Goal: Transaction & Acquisition: Purchase product/service

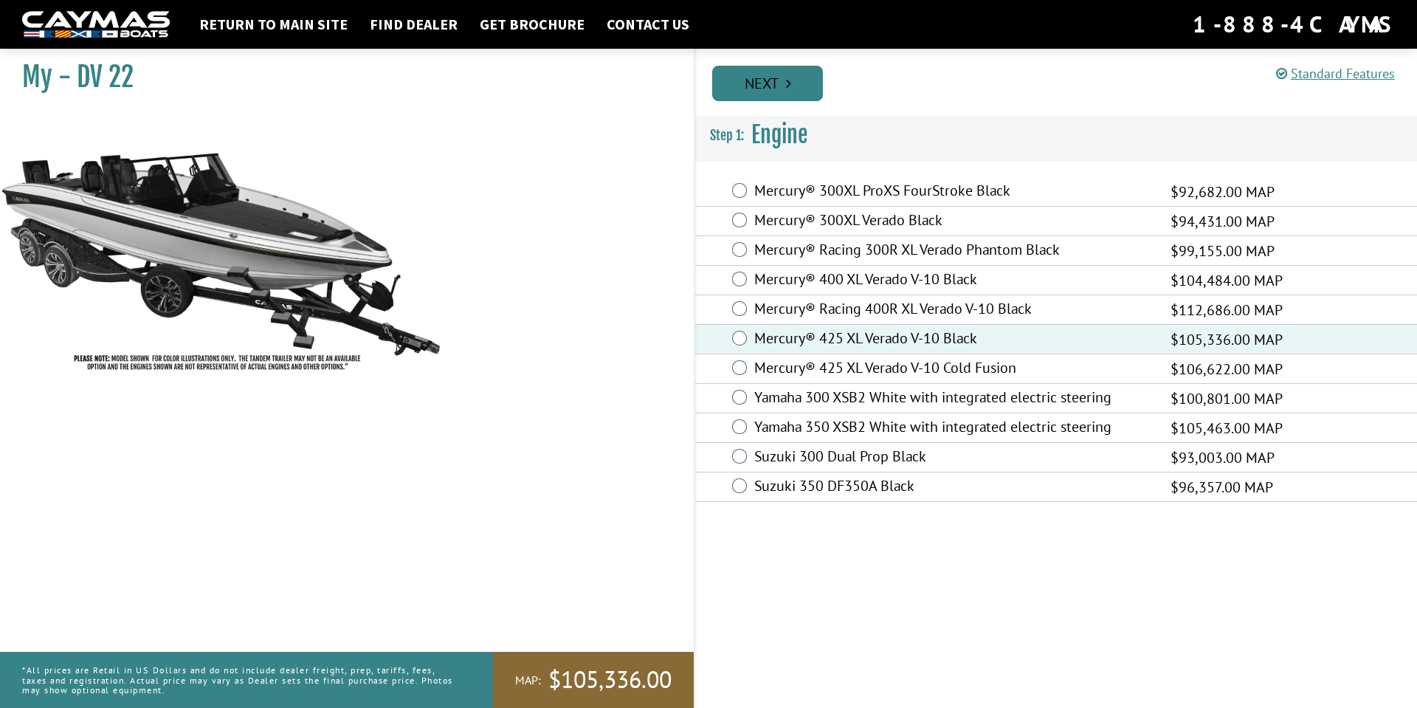
click at [782, 79] on link "Next" at bounding box center [767, 83] width 111 height 35
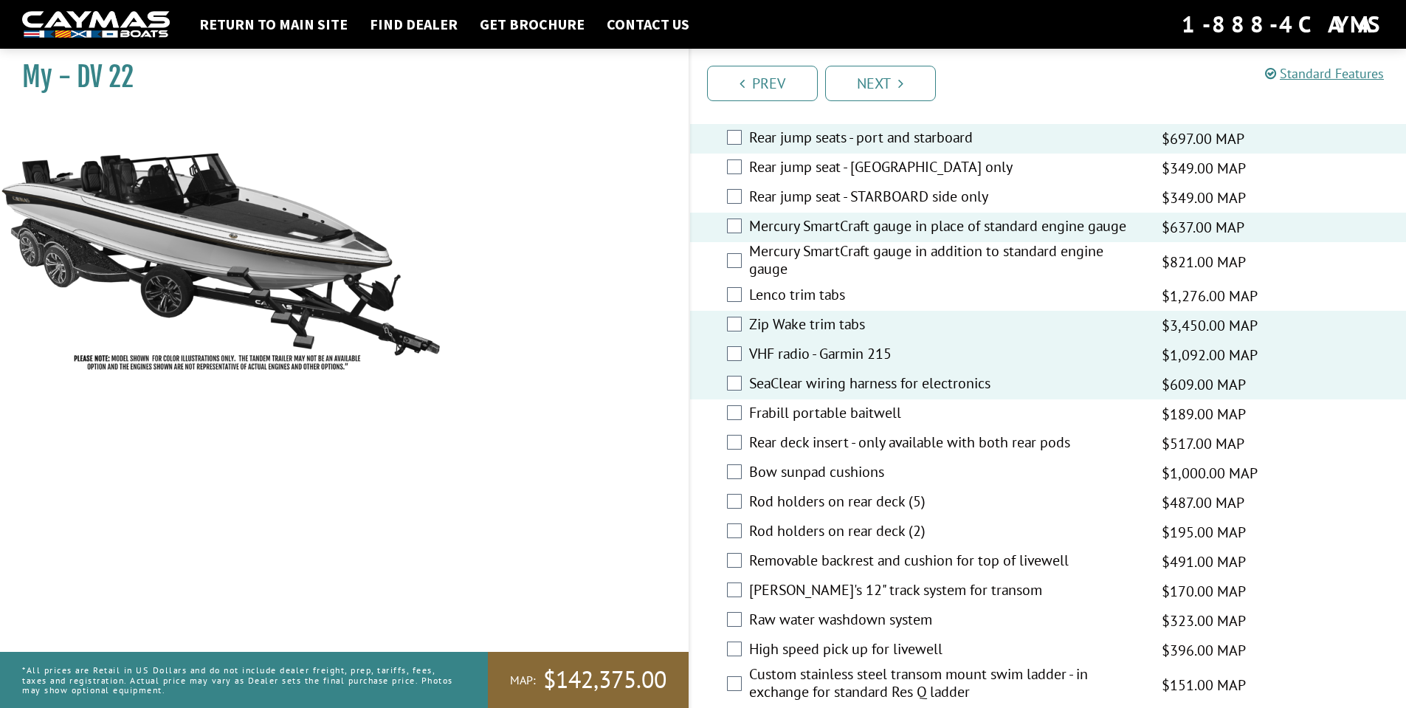
scroll to position [2602, 0]
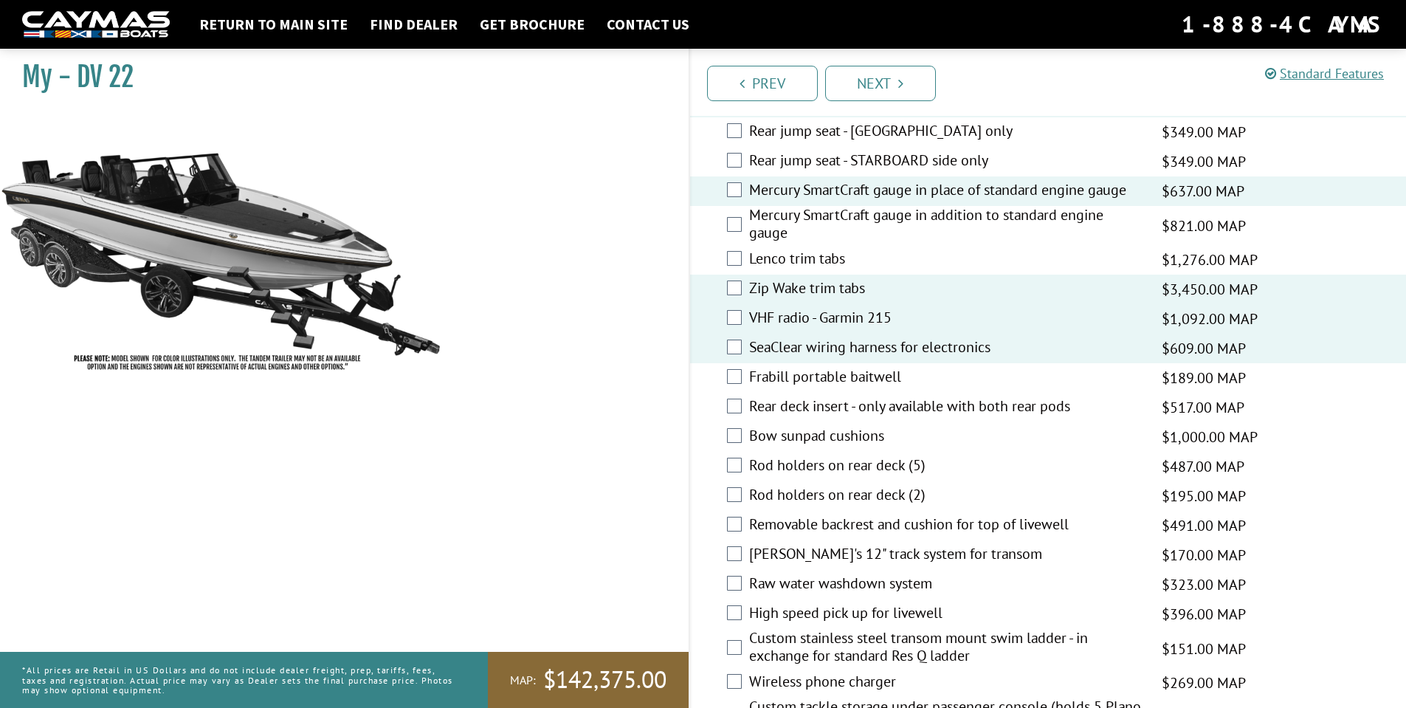
click at [739, 526] on div "Removable backrest and cushion for top of livewell $491.00 MAP $580.00 MSRP" at bounding box center [1048, 526] width 717 height 30
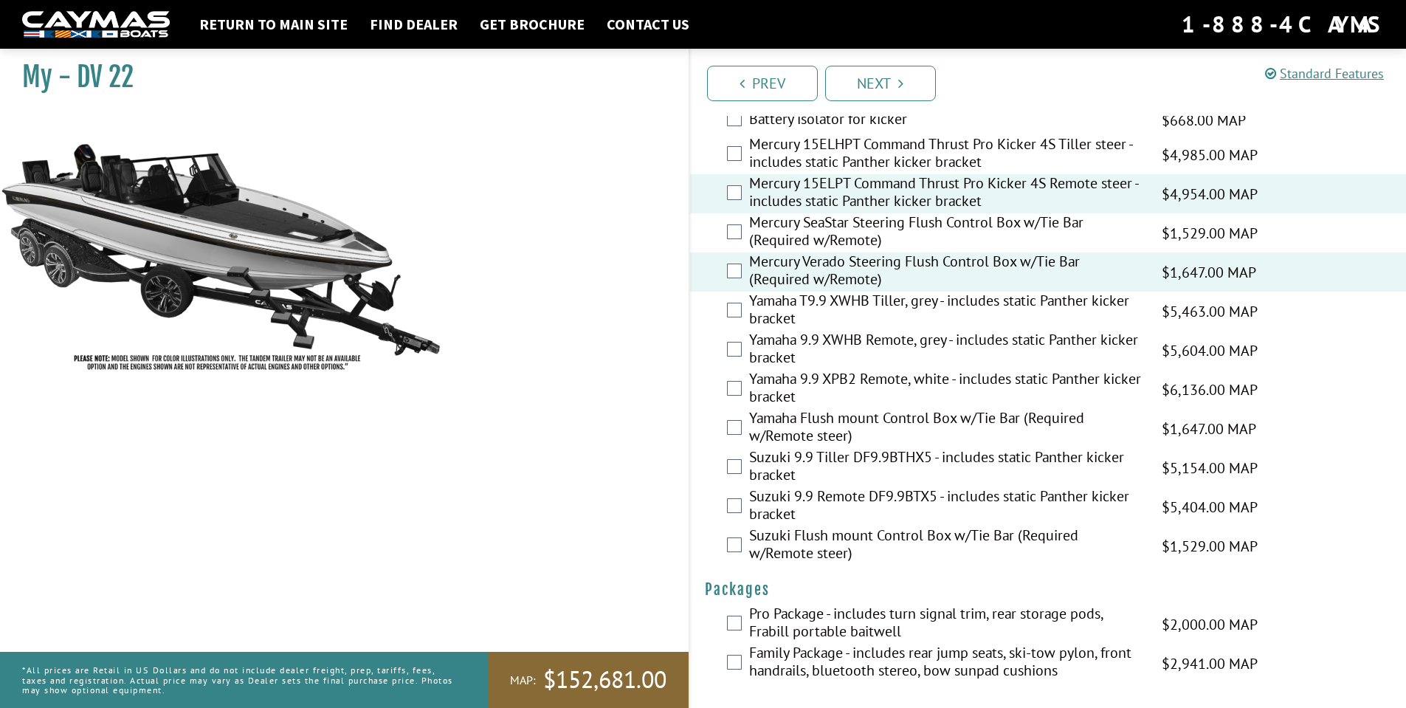
scroll to position [3540, 0]
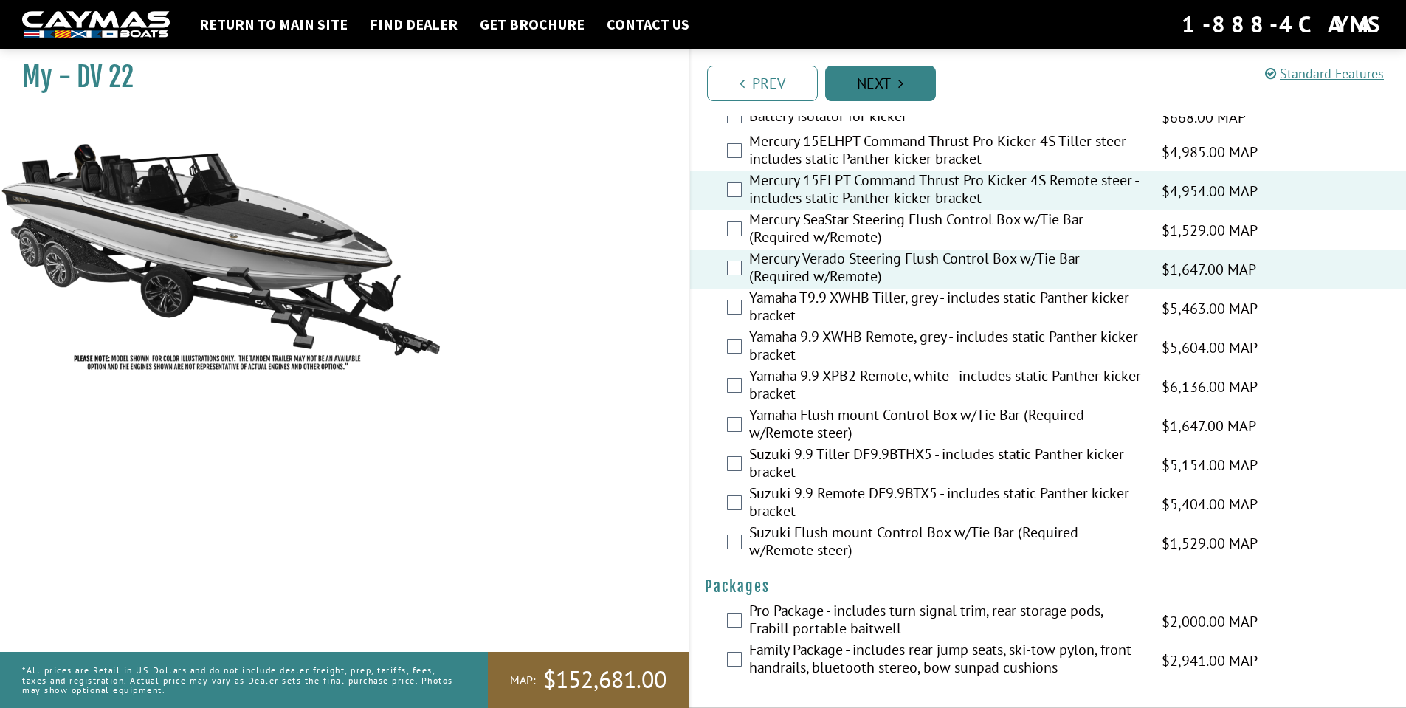
click at [860, 91] on link "Next" at bounding box center [880, 83] width 111 height 35
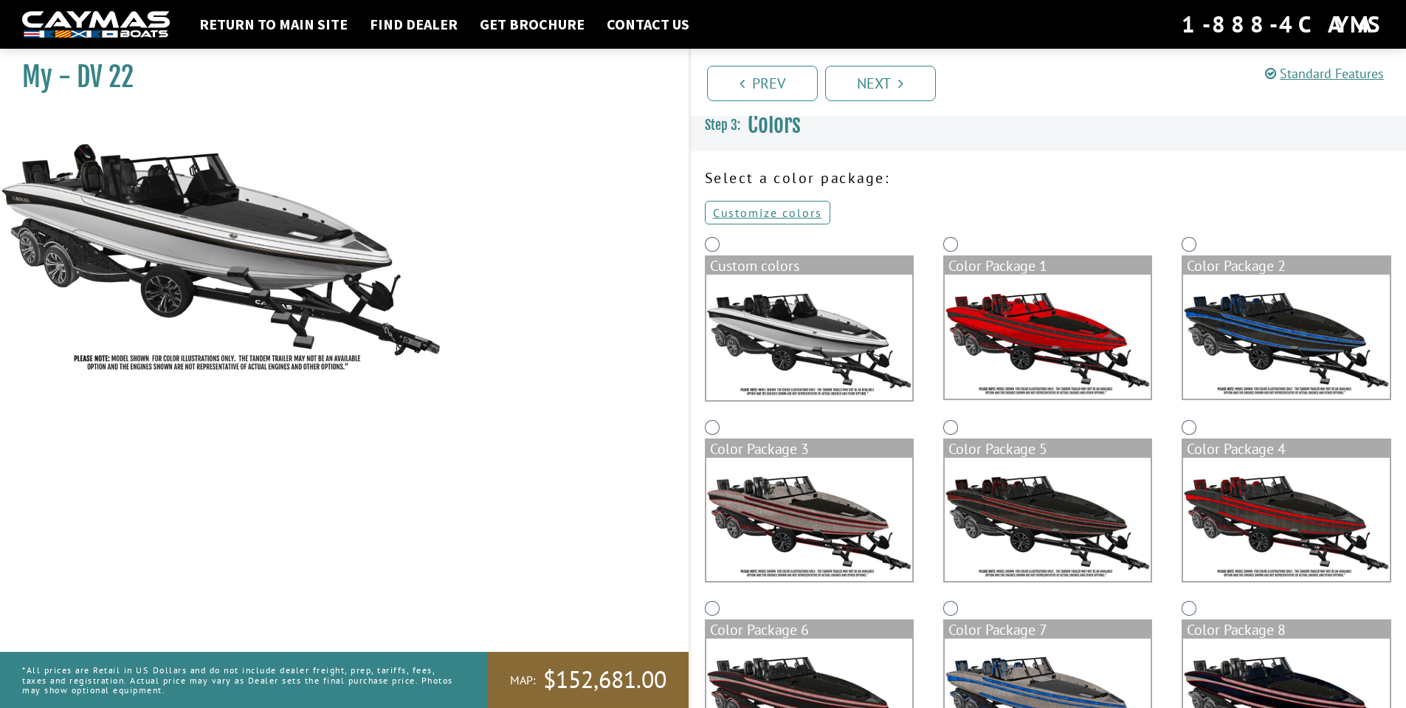
scroll to position [0, 0]
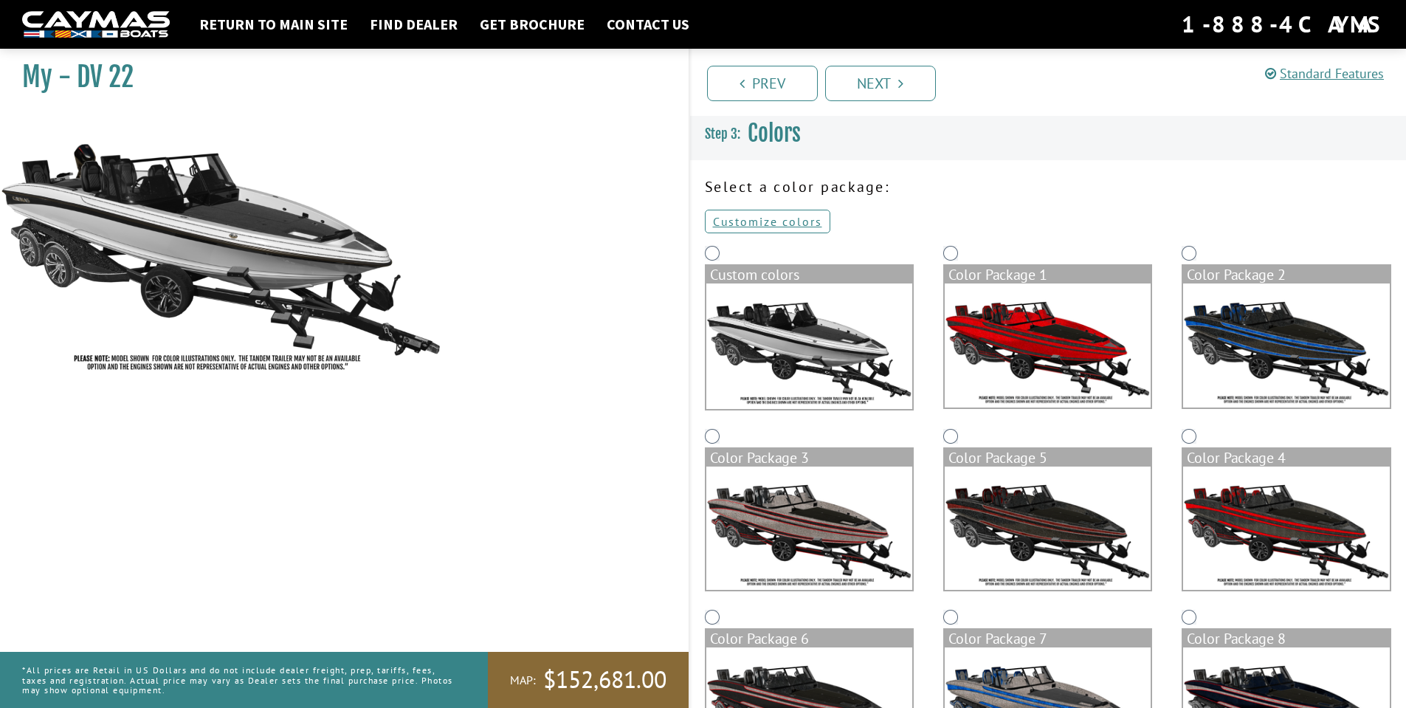
click at [749, 345] on img at bounding box center [809, 345] width 206 height 125
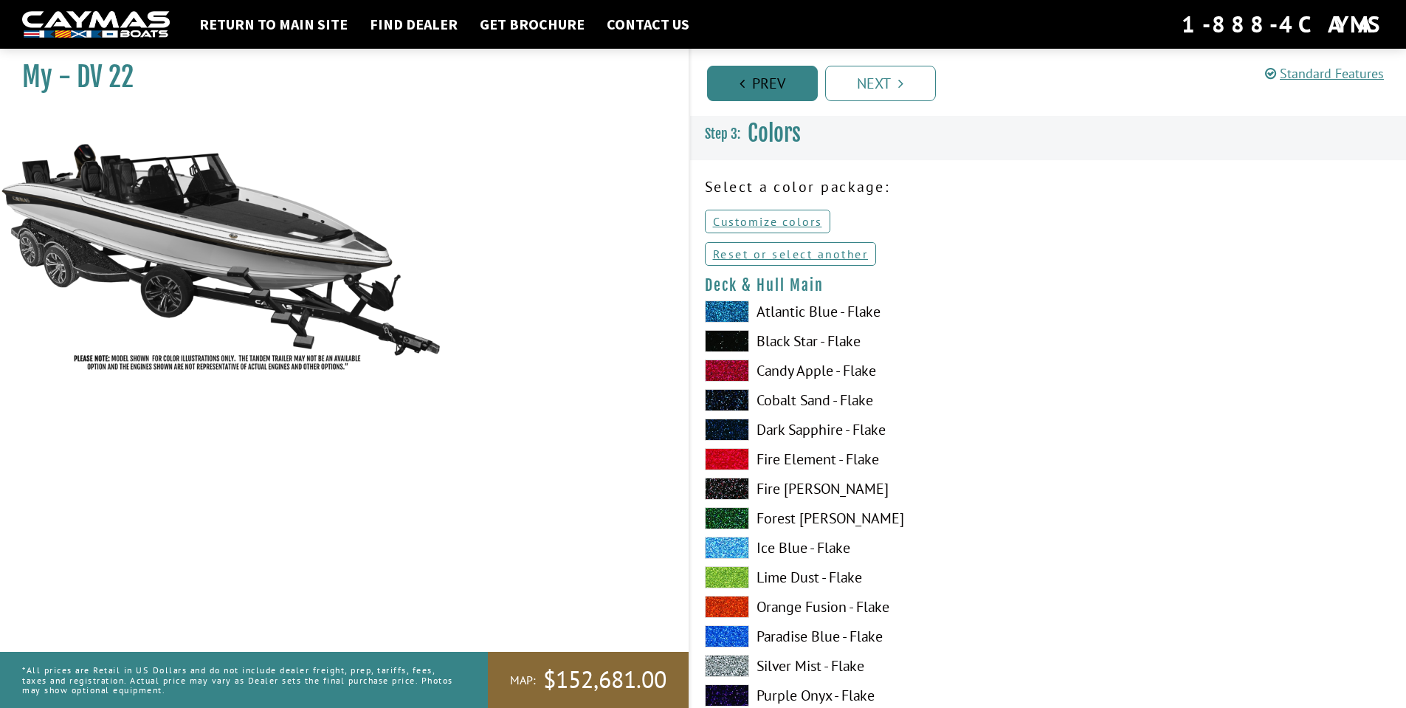
click at [750, 89] on link "Prev" at bounding box center [762, 83] width 111 height 35
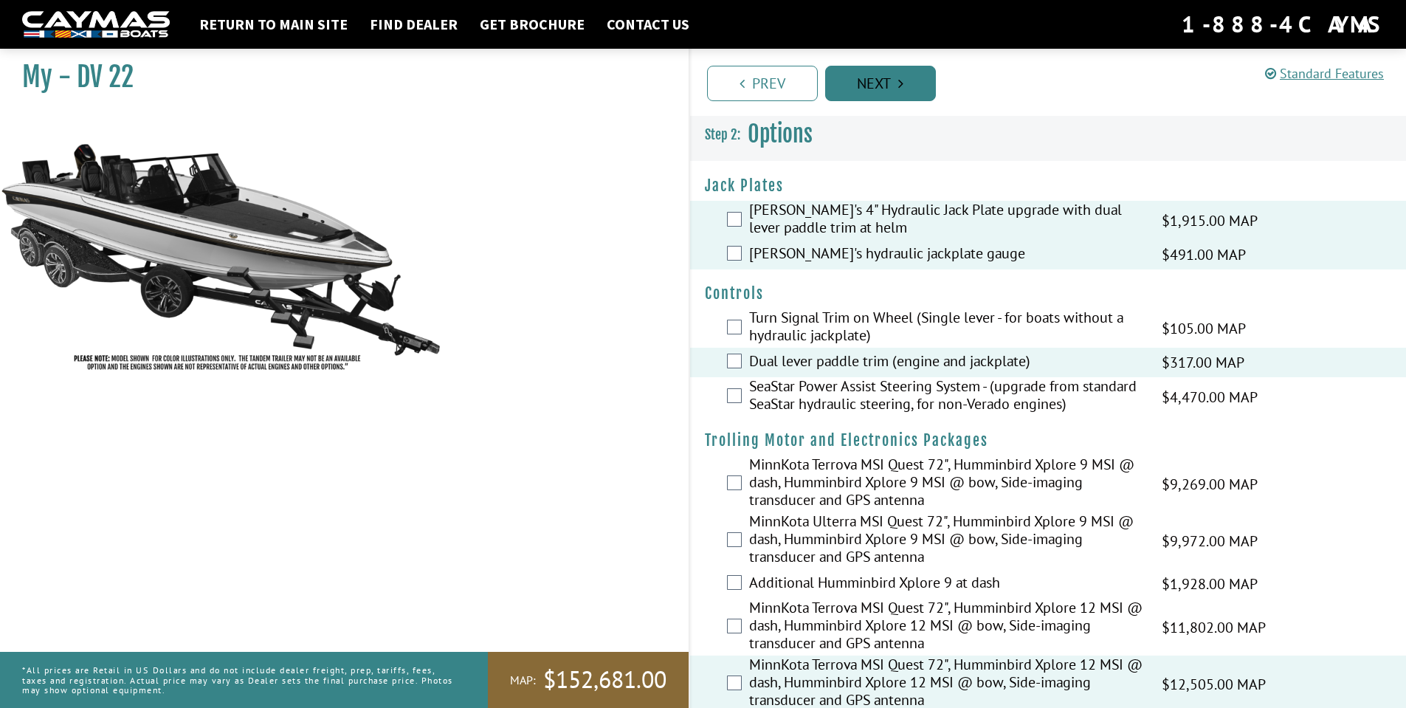
click at [846, 86] on link "Next" at bounding box center [880, 83] width 111 height 35
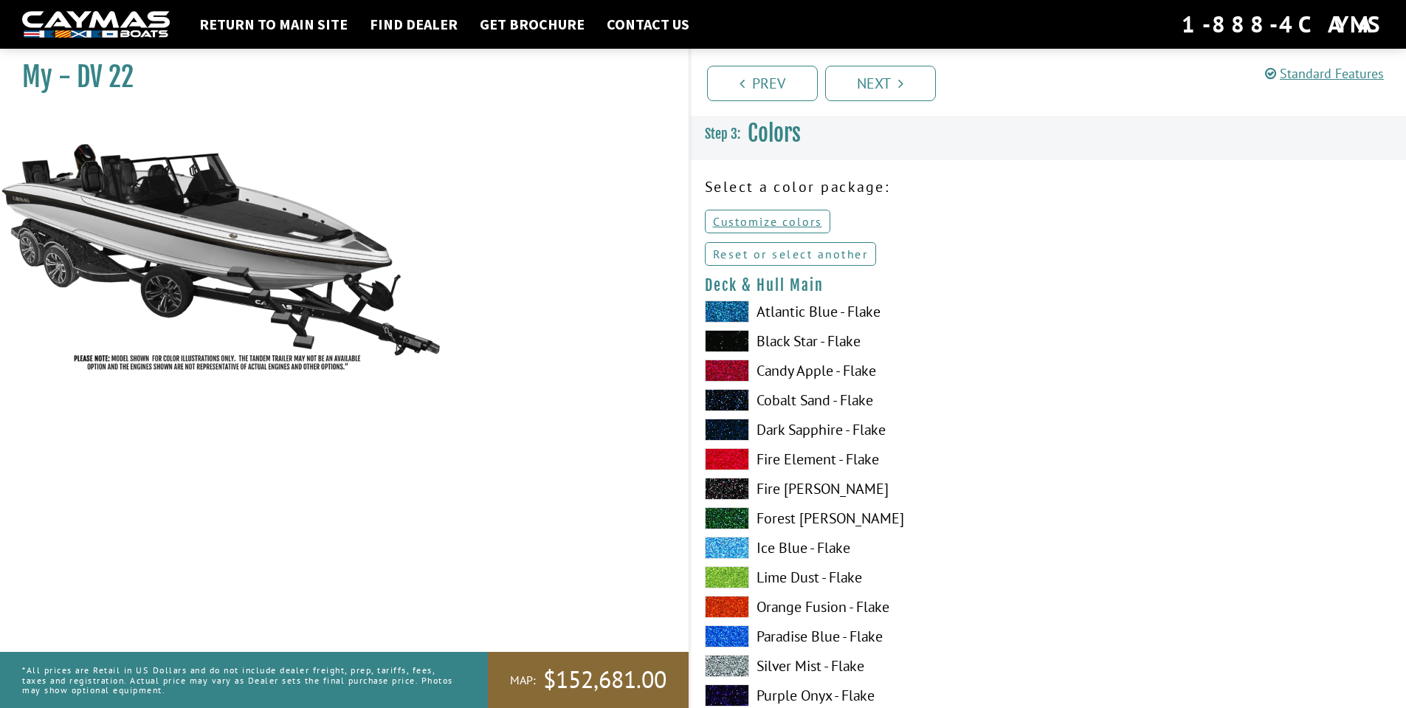
click at [774, 255] on link "Reset or select another" at bounding box center [791, 254] width 172 height 24
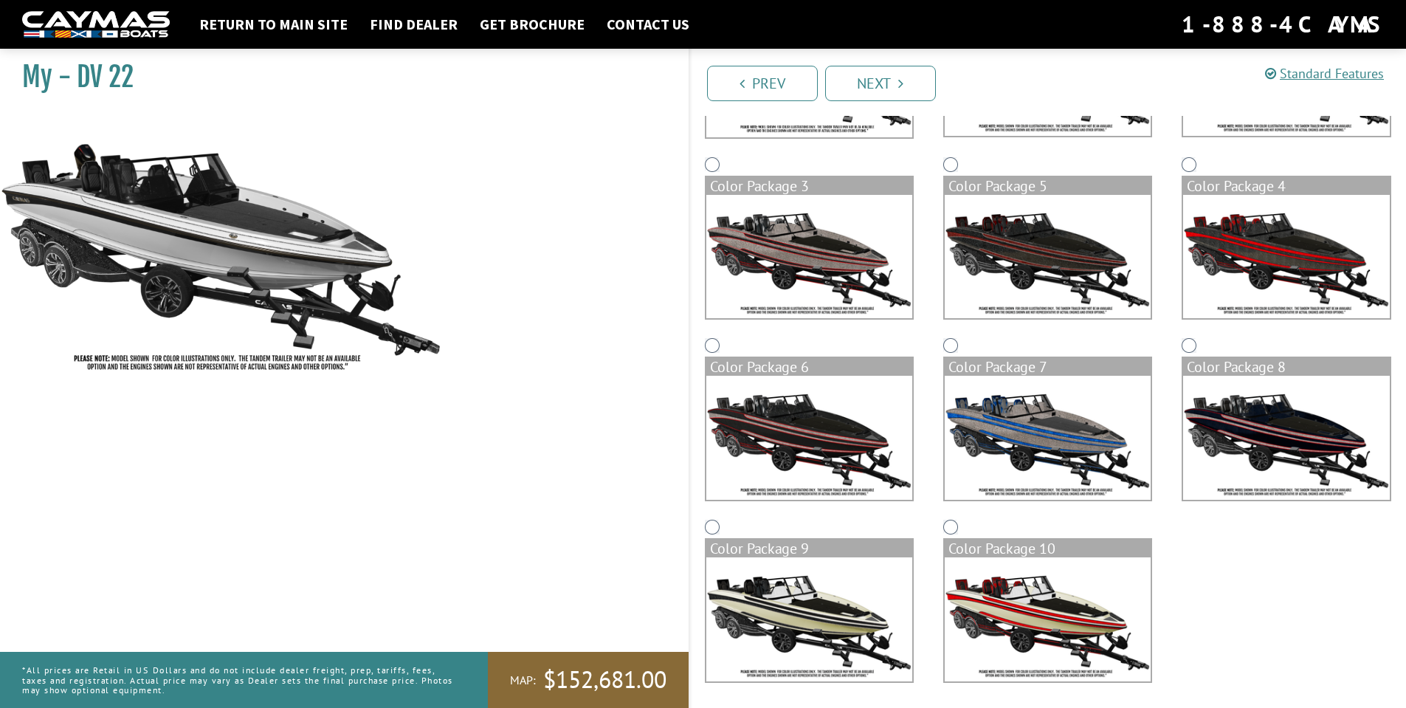
scroll to position [275, 0]
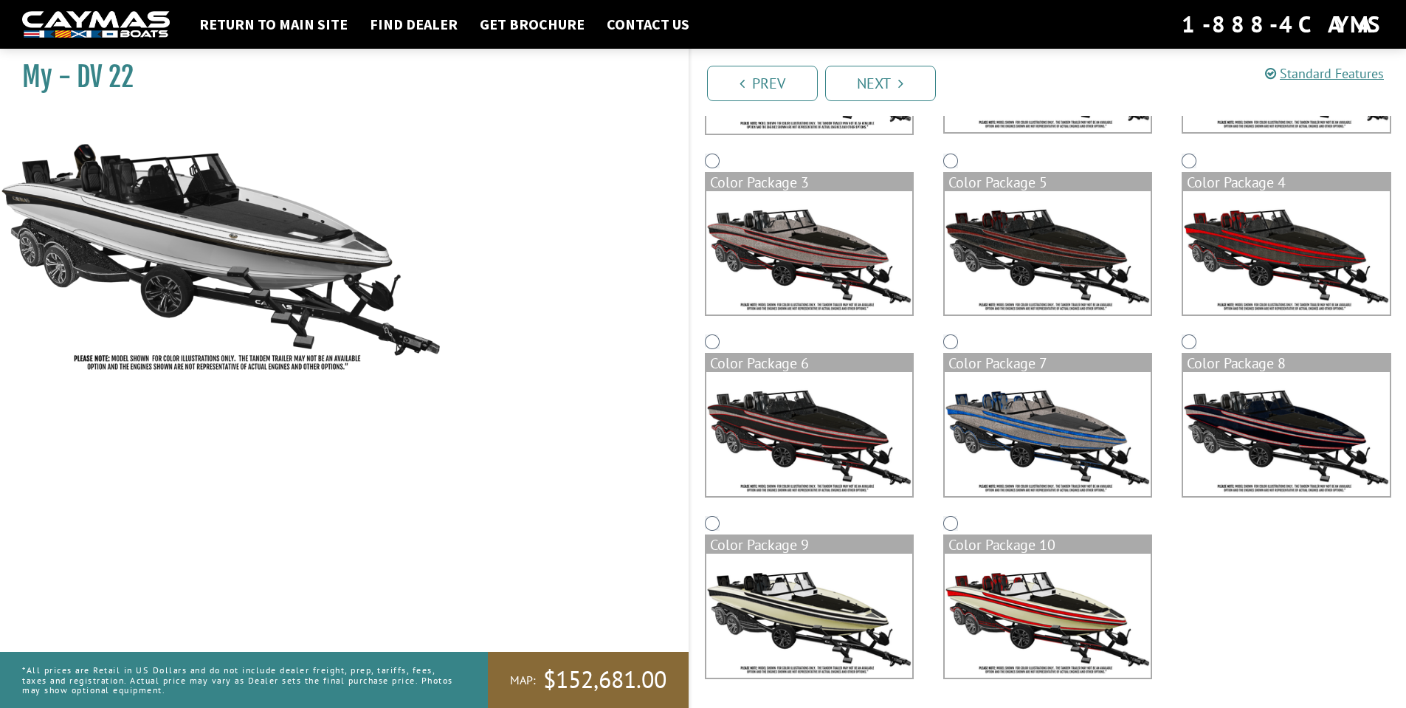
click at [808, 582] on img at bounding box center [809, 616] width 206 height 124
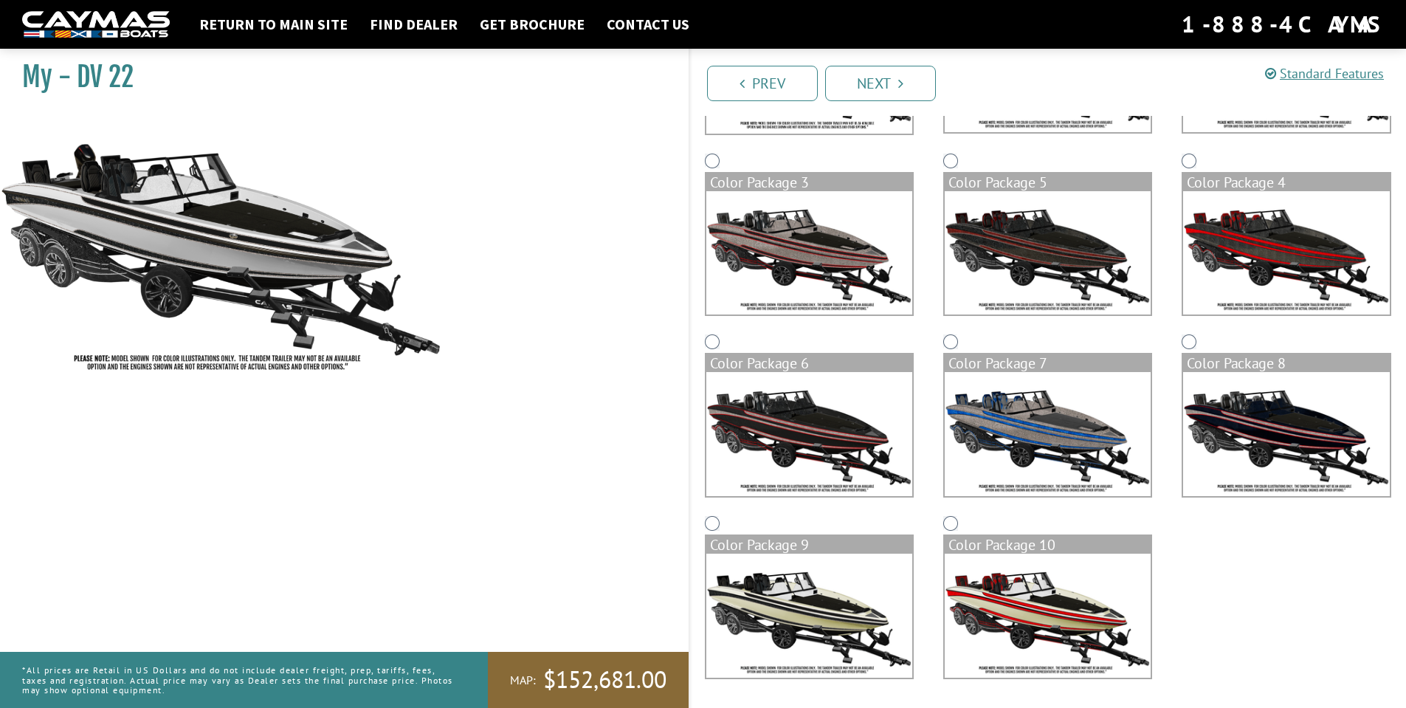
click at [1007, 599] on img at bounding box center [1048, 616] width 206 height 124
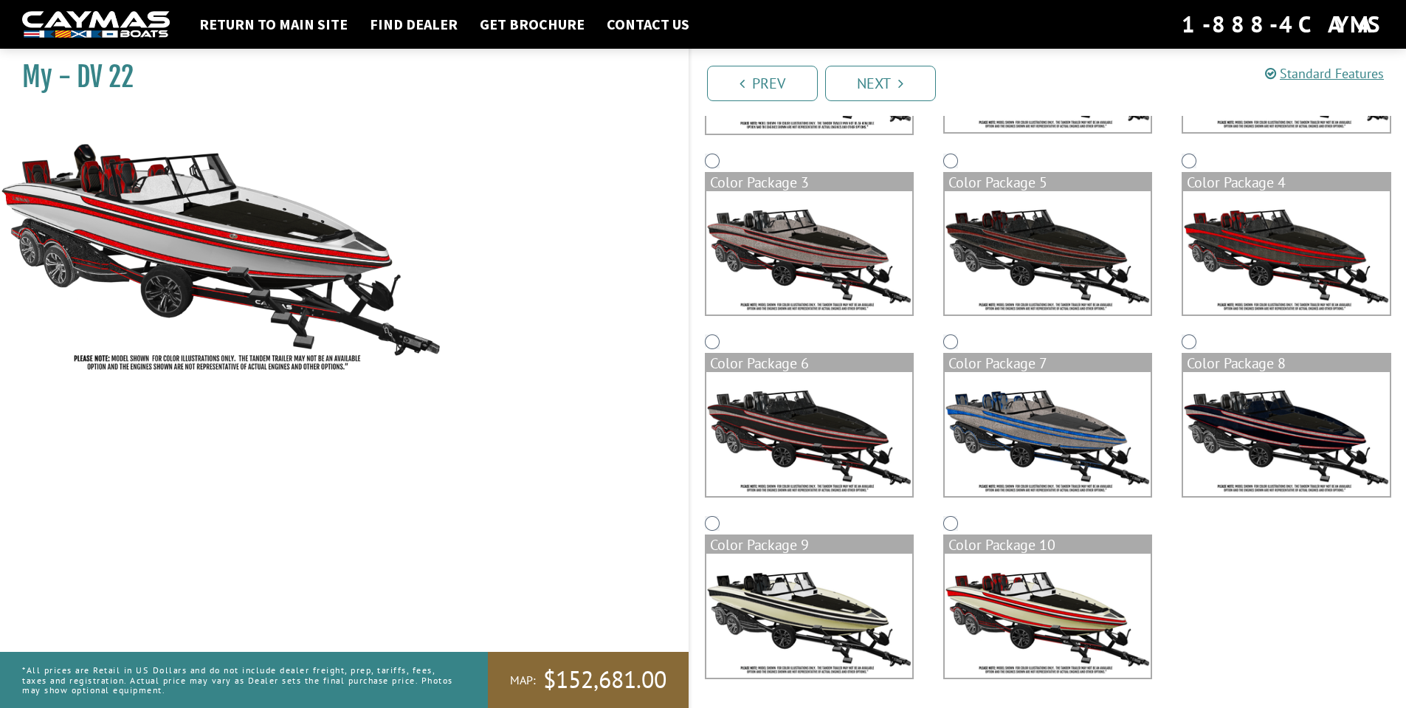
click at [853, 436] on img at bounding box center [809, 434] width 206 height 124
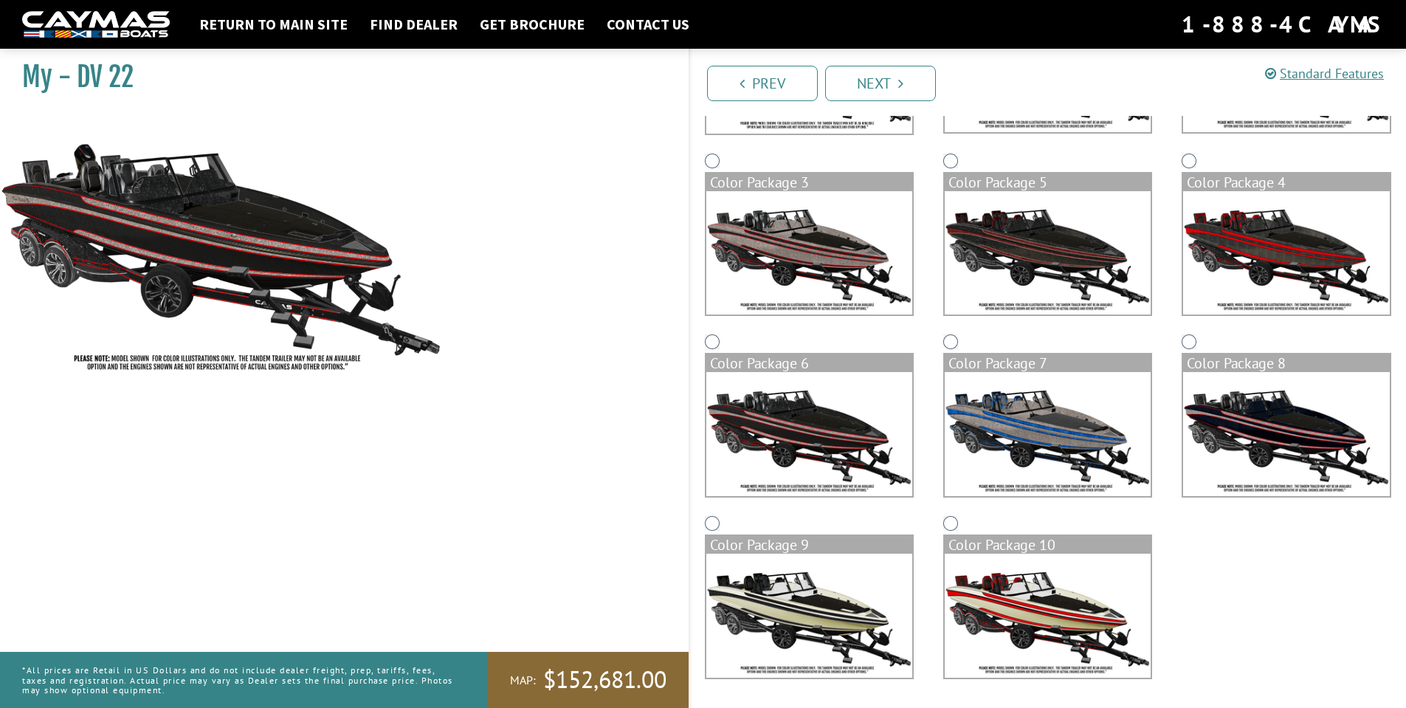
click at [990, 414] on img at bounding box center [1048, 434] width 206 height 124
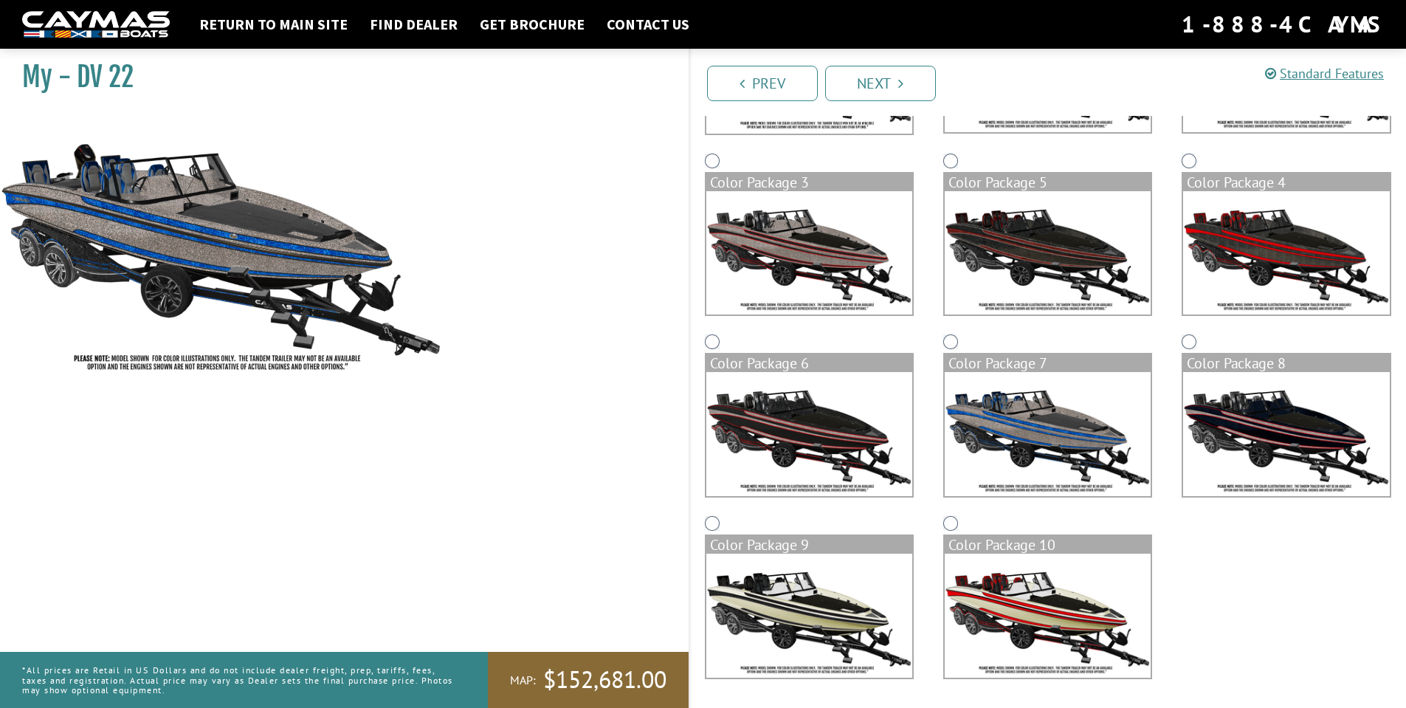
click at [1222, 419] on img at bounding box center [1286, 434] width 206 height 124
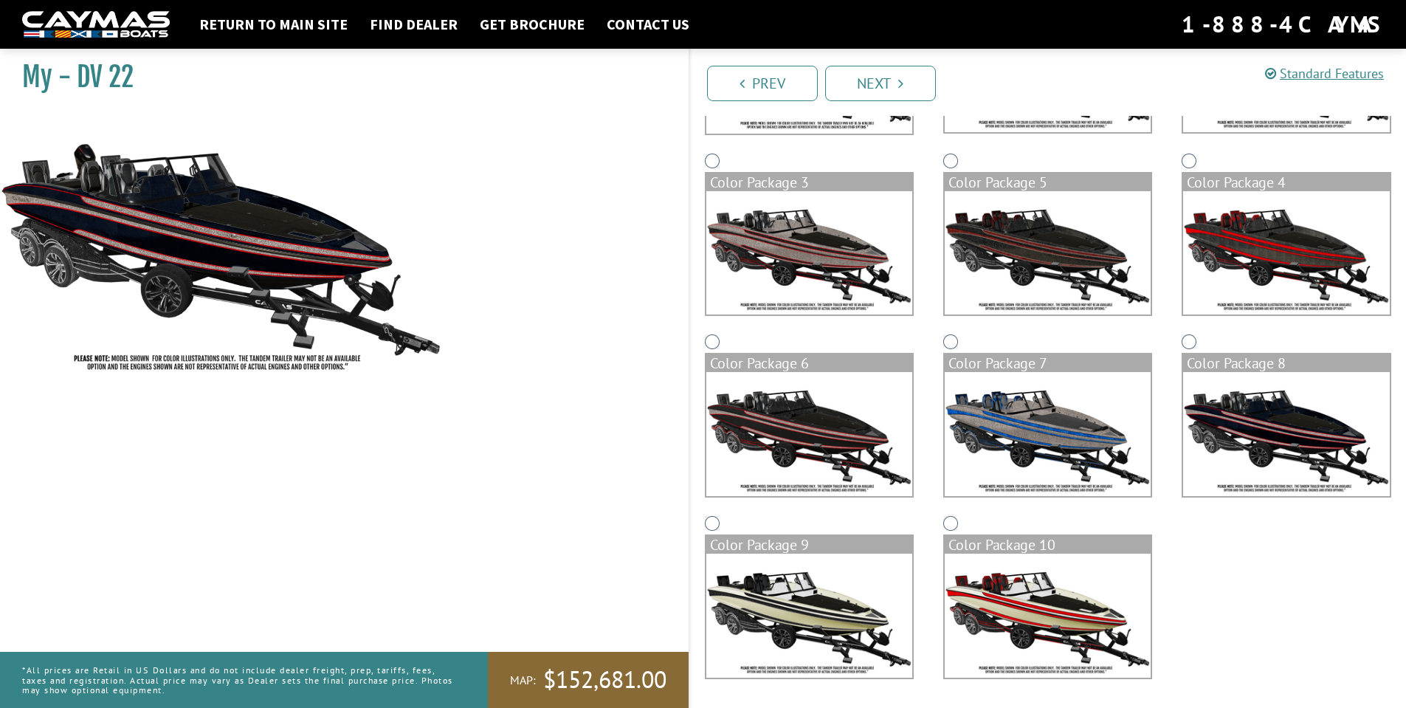
click at [1222, 273] on img at bounding box center [1286, 253] width 206 height 124
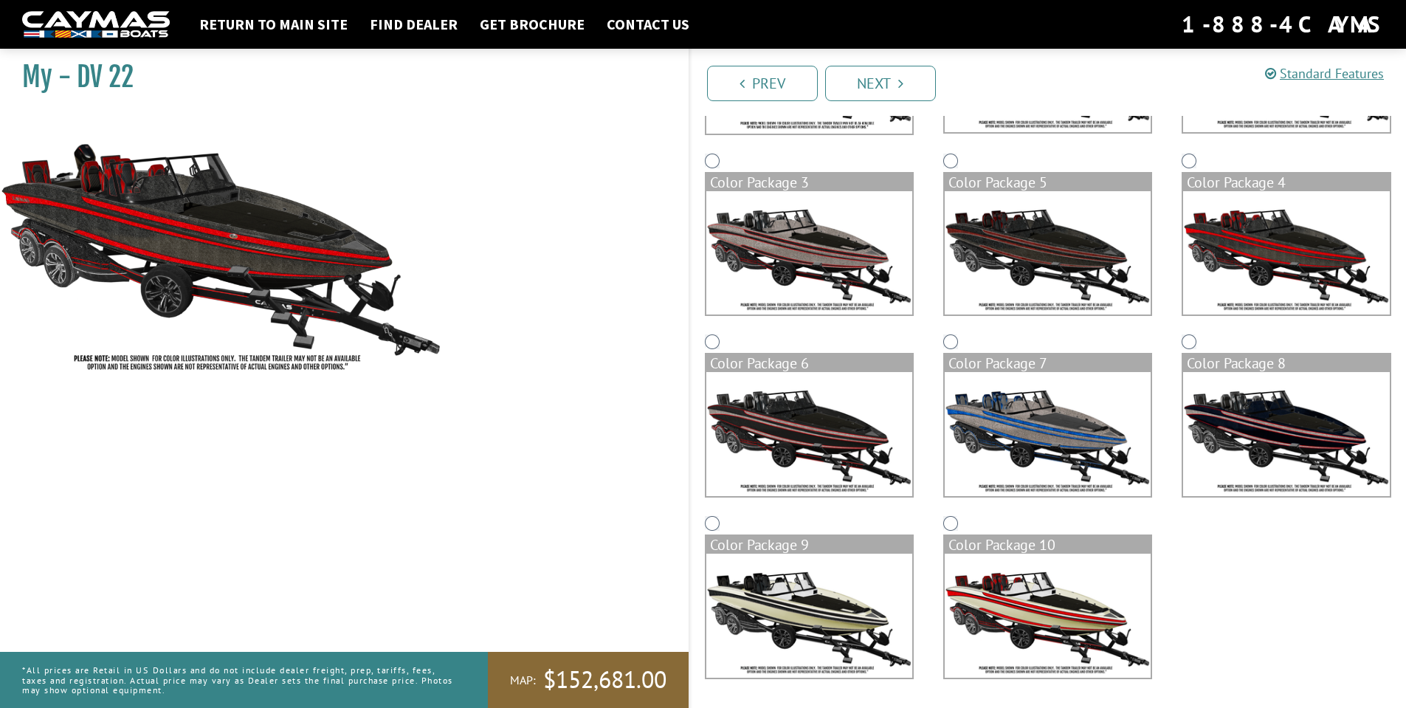
click at [1053, 262] on img at bounding box center [1048, 253] width 206 height 124
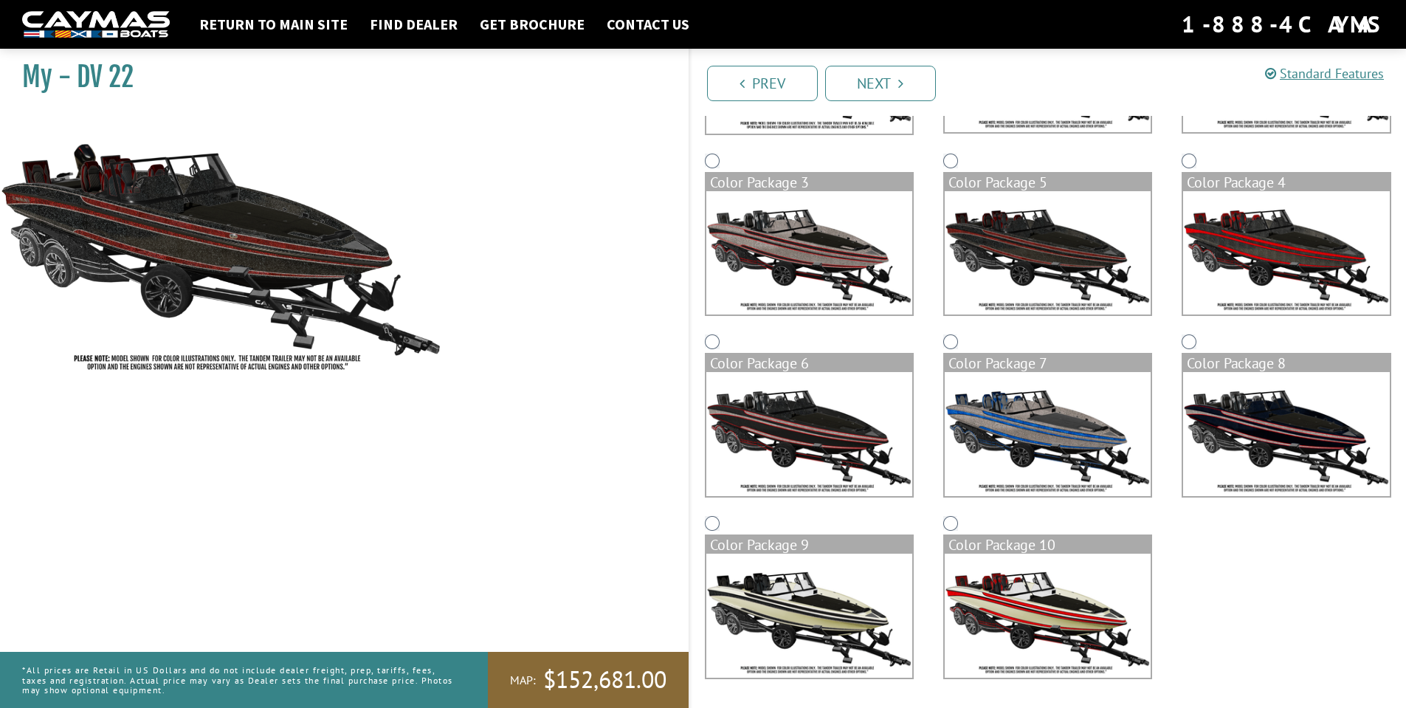
click at [830, 253] on img at bounding box center [809, 253] width 206 height 124
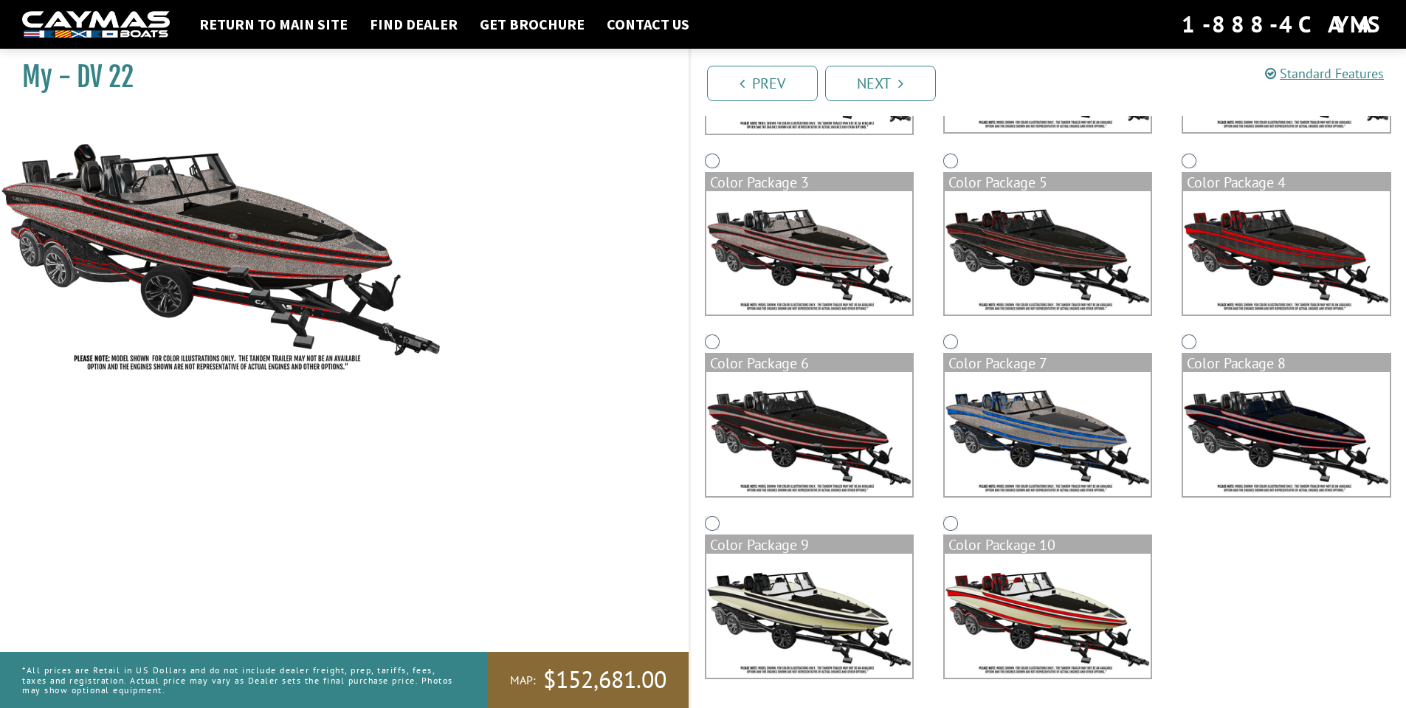
click at [789, 619] on img at bounding box center [809, 616] width 206 height 124
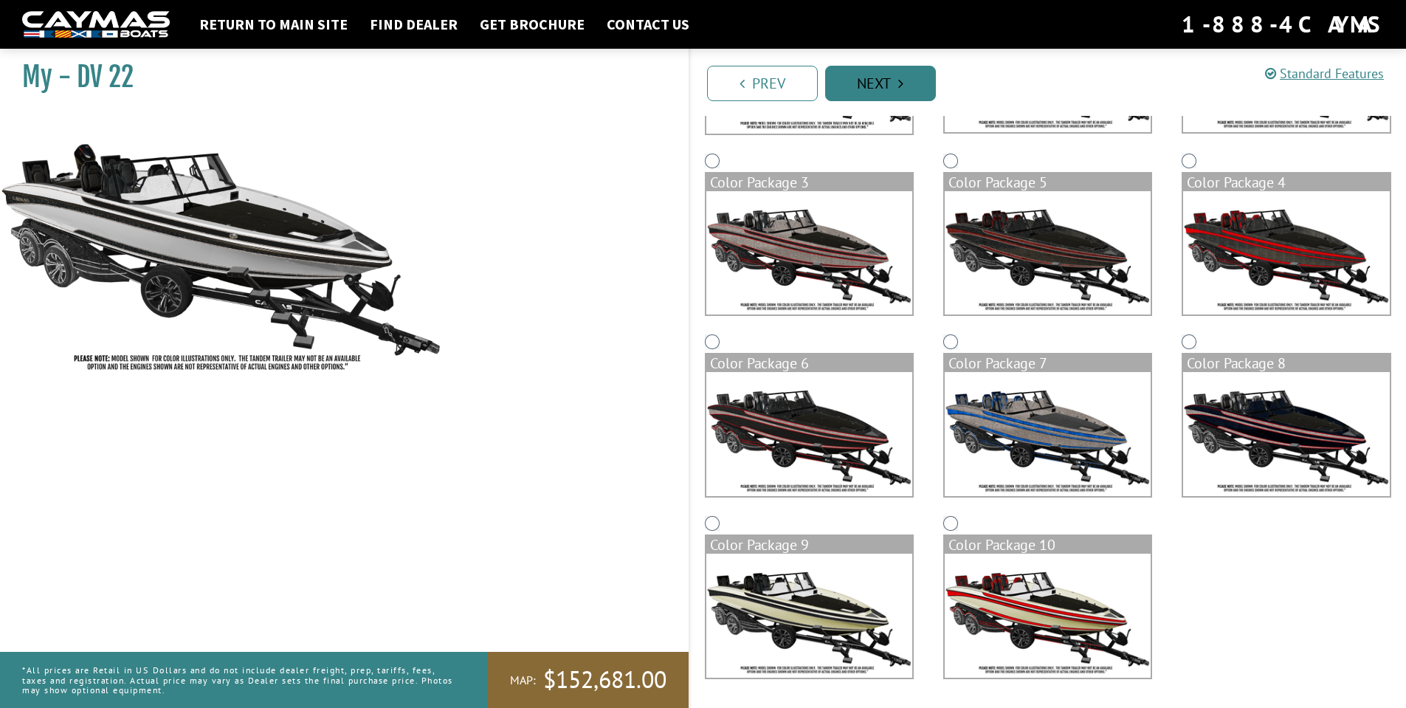
click at [865, 91] on link "Next" at bounding box center [880, 83] width 111 height 35
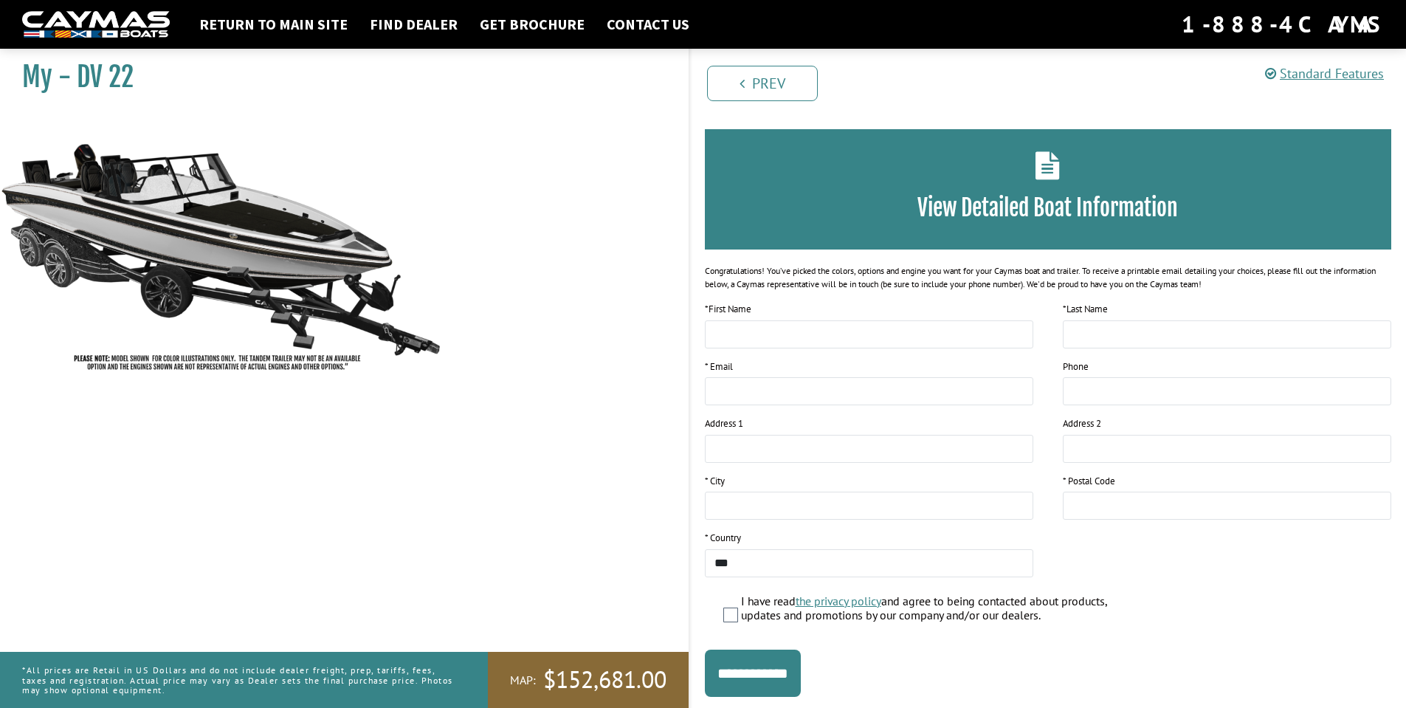
scroll to position [85, 0]
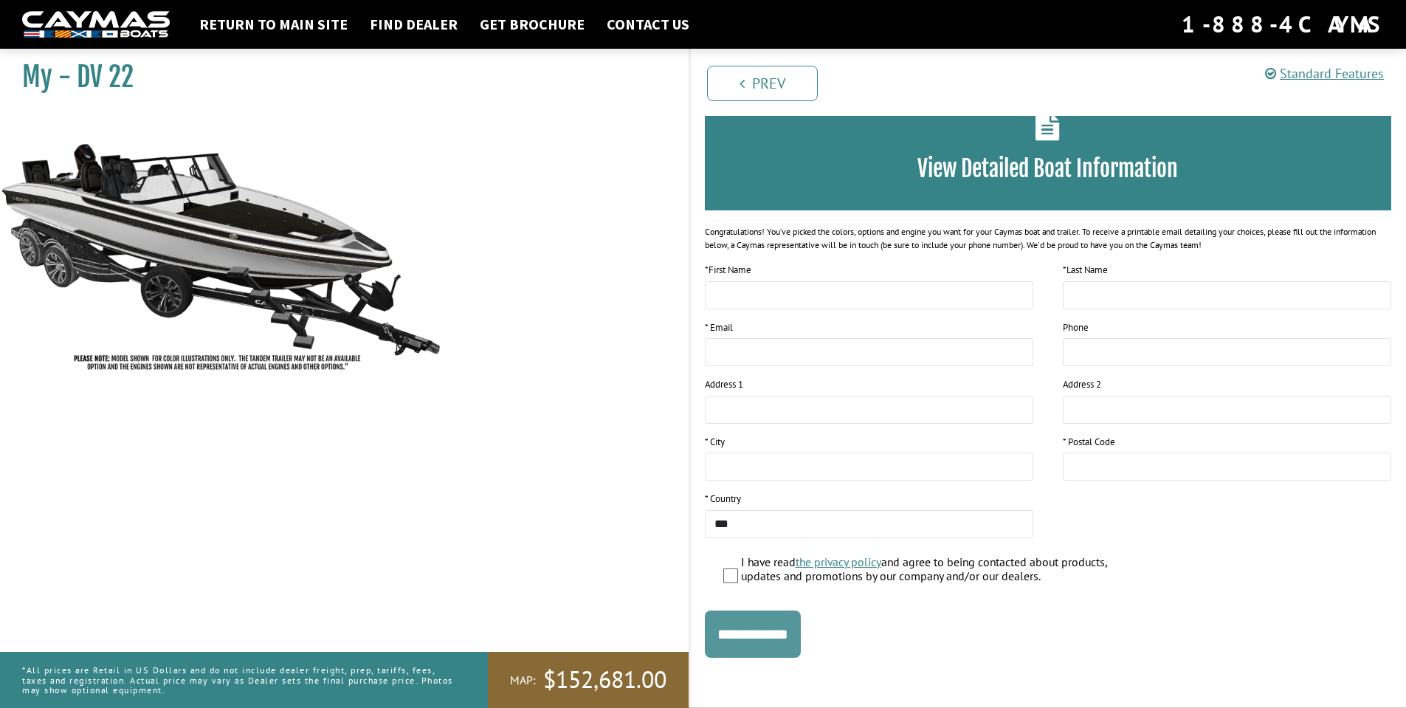
click at [786, 639] on input "**********" at bounding box center [753, 633] width 96 height 47
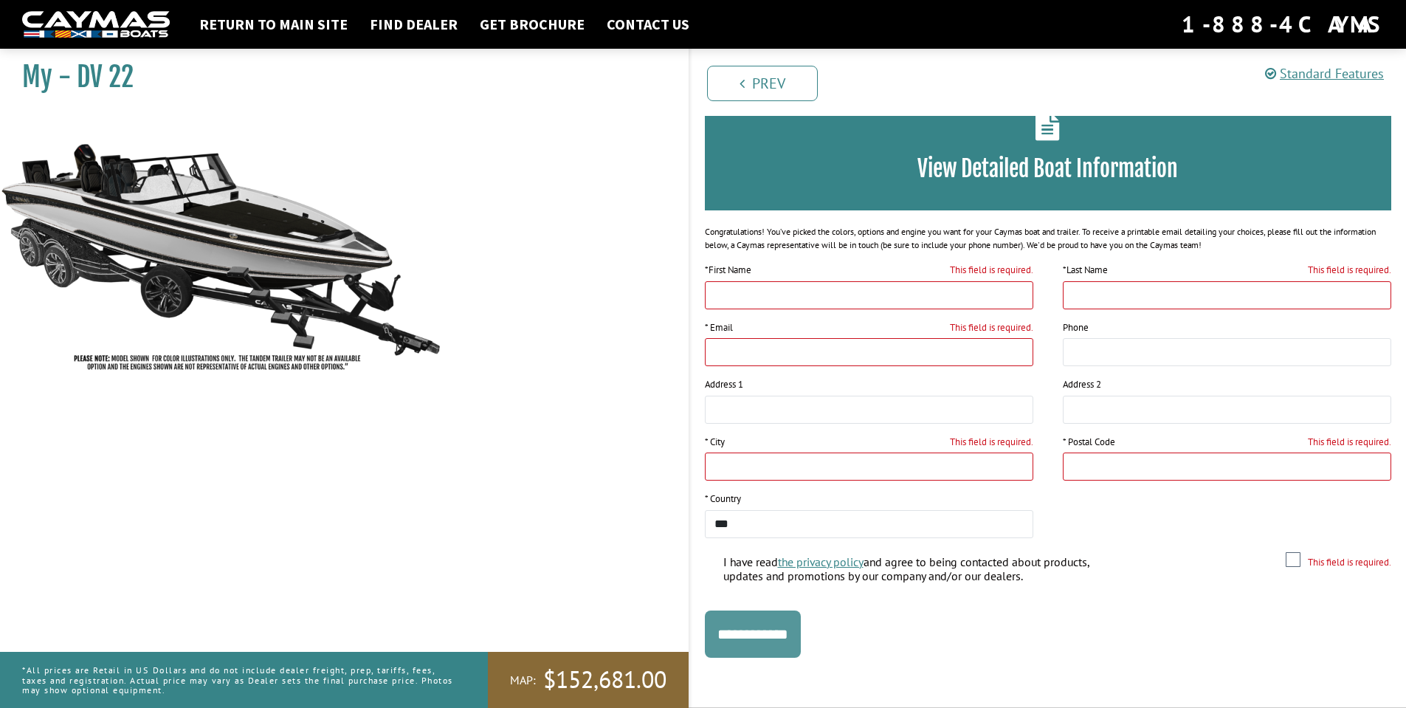
click at [786, 639] on input "**********" at bounding box center [753, 633] width 96 height 47
